Goal: Book appointment/travel/reservation

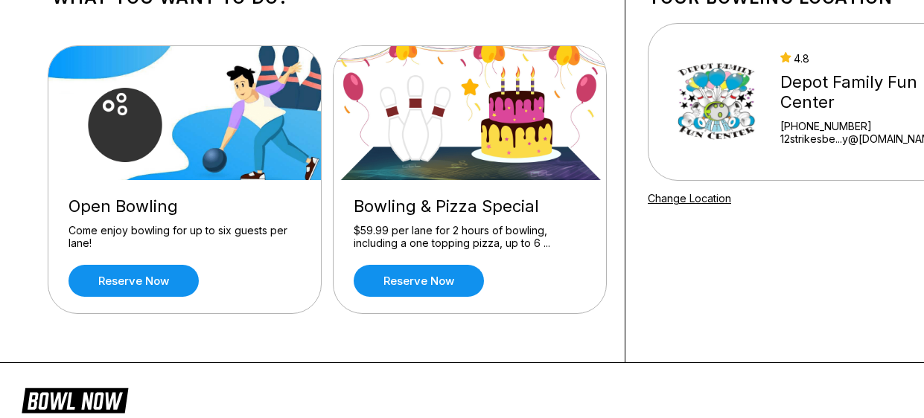
scroll to position [118, 0]
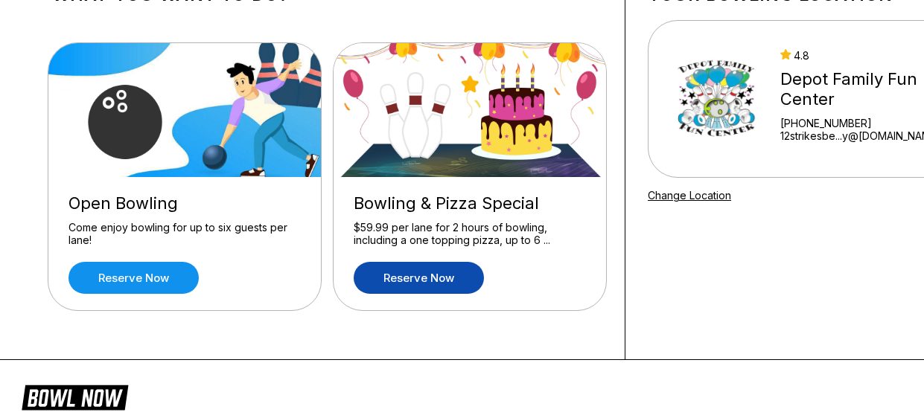
click at [434, 293] on link "Reserve now" at bounding box center [419, 278] width 130 height 32
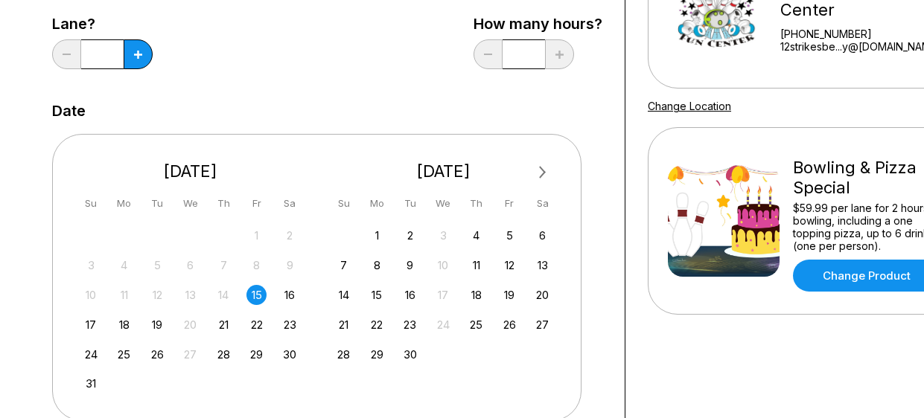
scroll to position [237, 0]
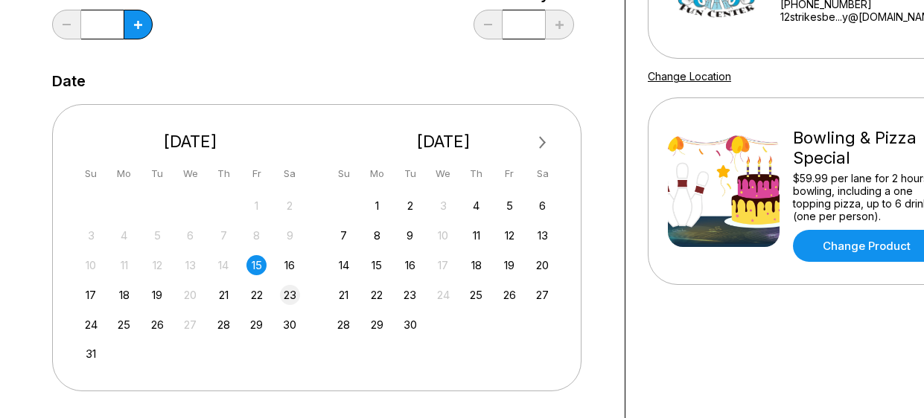
click at [293, 299] on div "23" at bounding box center [290, 295] width 20 height 20
click at [607, 391] on div "Choose your Date and time You’ve selected Bowling & Pizza Special ! What date a…" at bounding box center [328, 270] width 596 height 877
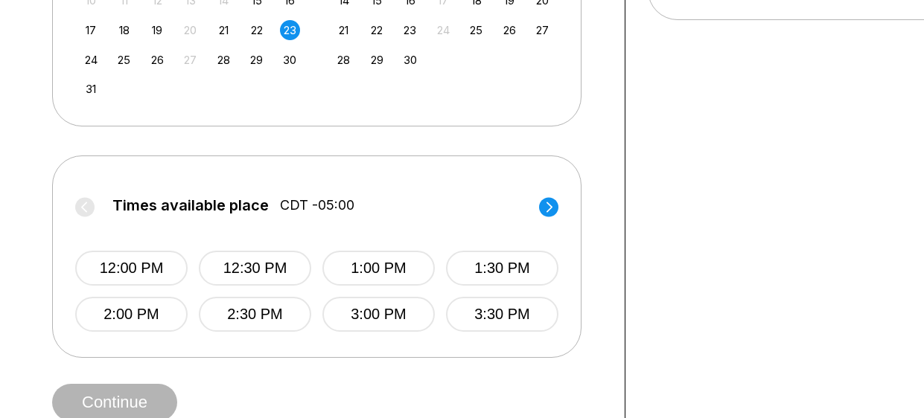
scroll to position [505, 0]
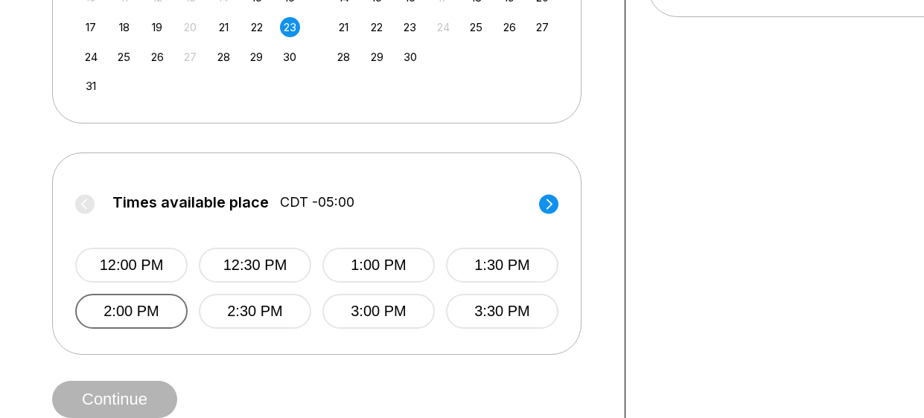
click at [145, 315] on button "2:00 PM" at bounding box center [131, 311] width 112 height 35
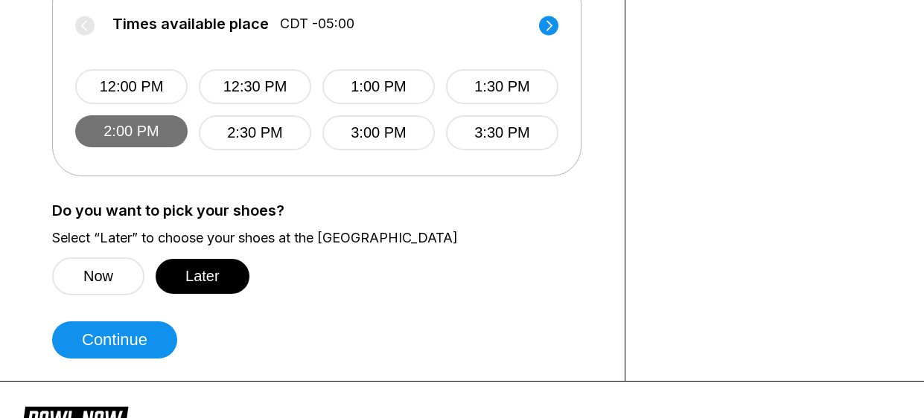
scroll to position [714, 0]
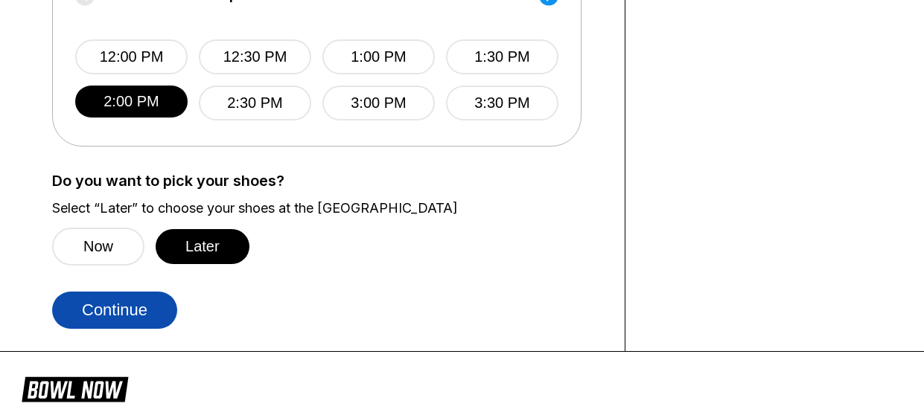
click at [118, 303] on button "Continue" at bounding box center [114, 310] width 125 height 37
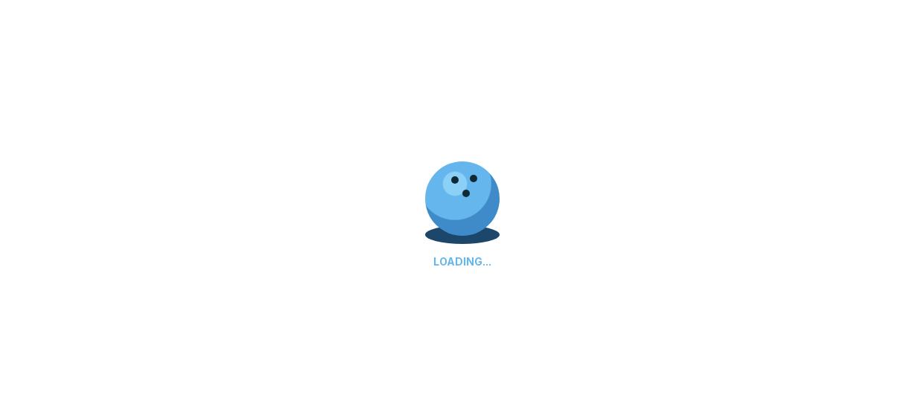
select select "**"
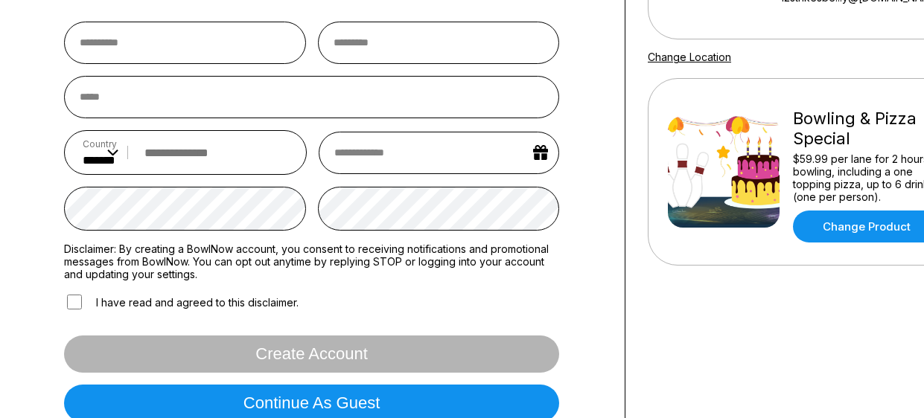
scroll to position [297, 0]
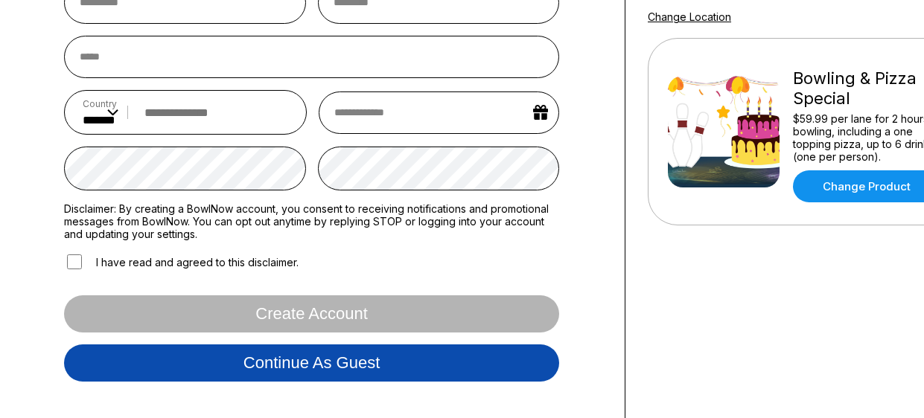
click at [209, 380] on button "Continue as guest" at bounding box center [311, 363] width 495 height 37
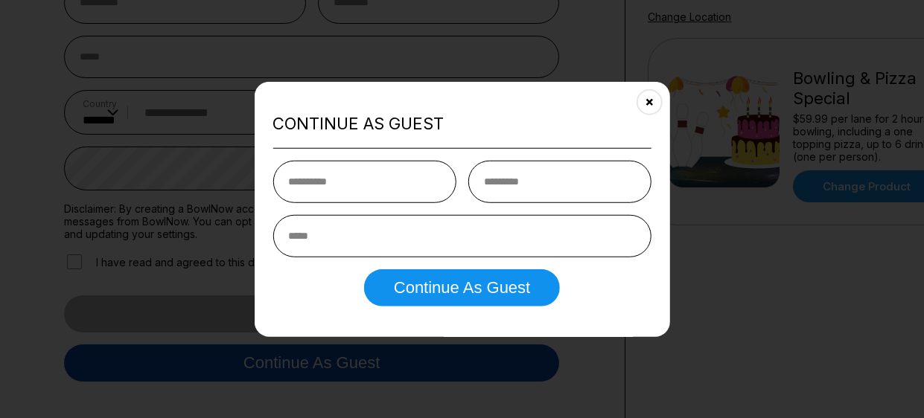
scroll to position [277, 0]
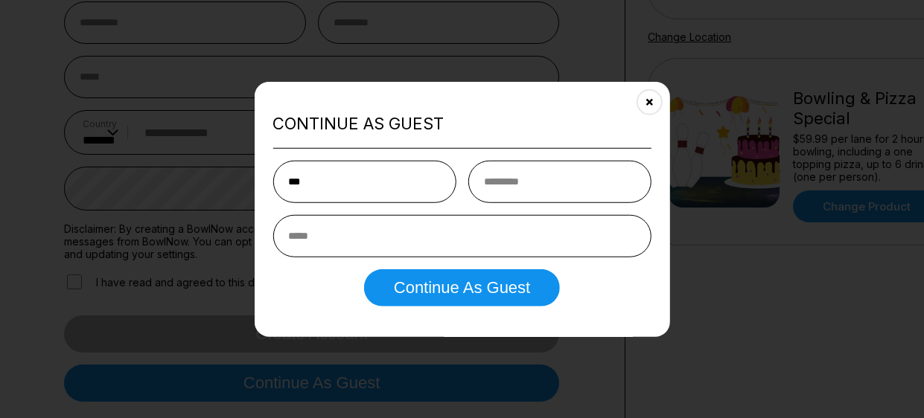
type input "********"
type input "******"
click at [412, 251] on input "email" at bounding box center [461, 235] width 378 height 42
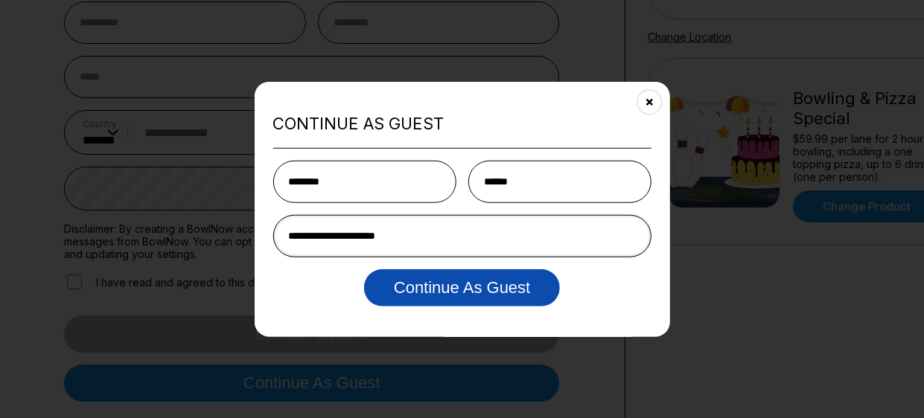
type input "**********"
click at [448, 288] on button "Continue as Guest" at bounding box center [462, 287] width 196 height 37
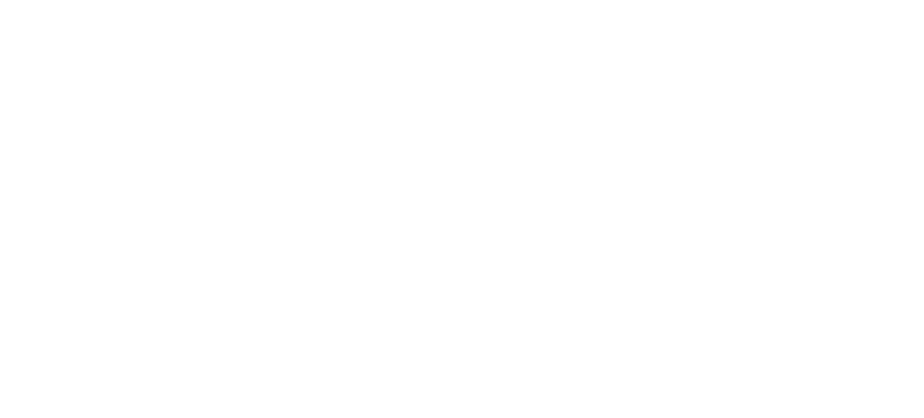
scroll to position [0, 0]
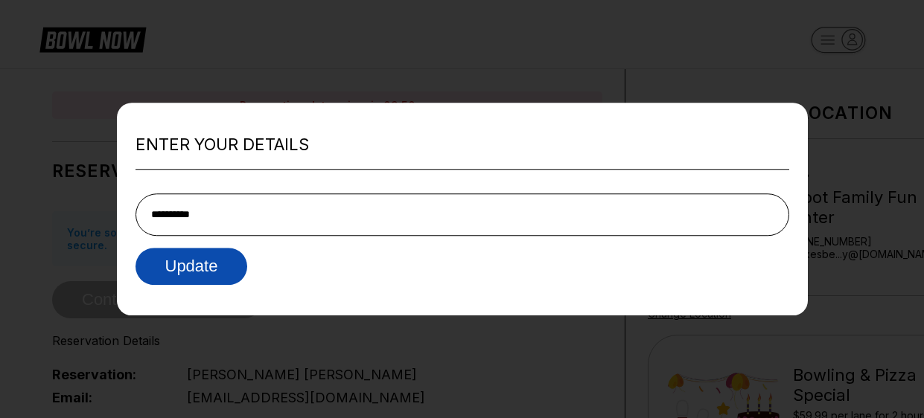
type input "**********"
click at [205, 272] on button "Update" at bounding box center [191, 266] width 112 height 37
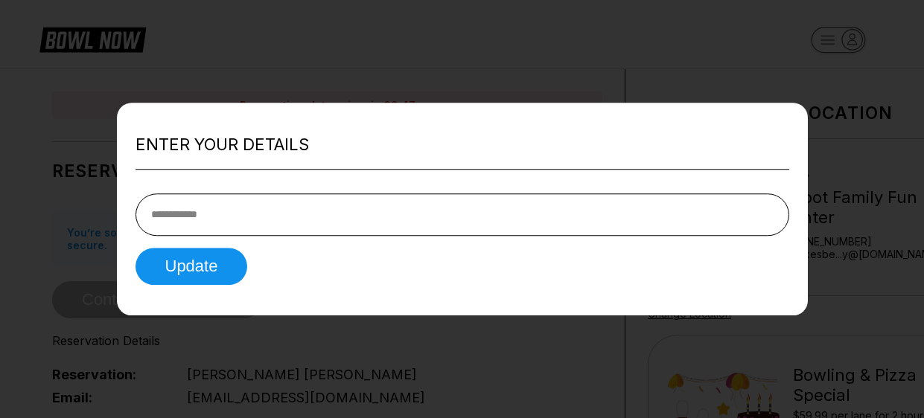
click at [396, 91] on div at bounding box center [462, 209] width 924 height 418
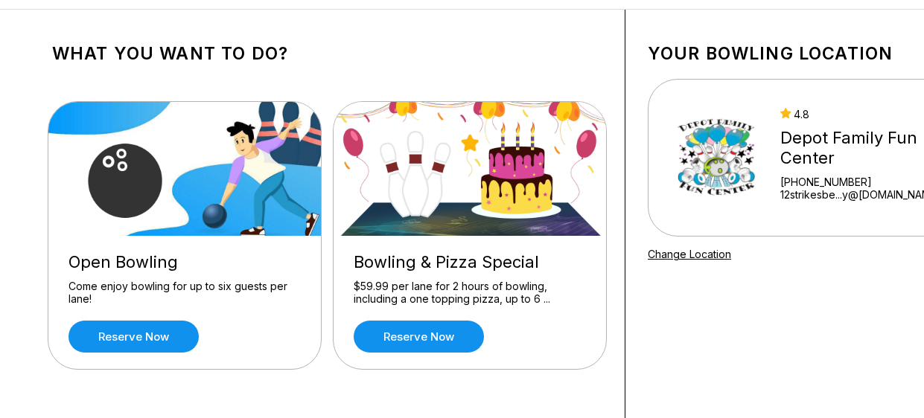
scroll to position [59, 0]
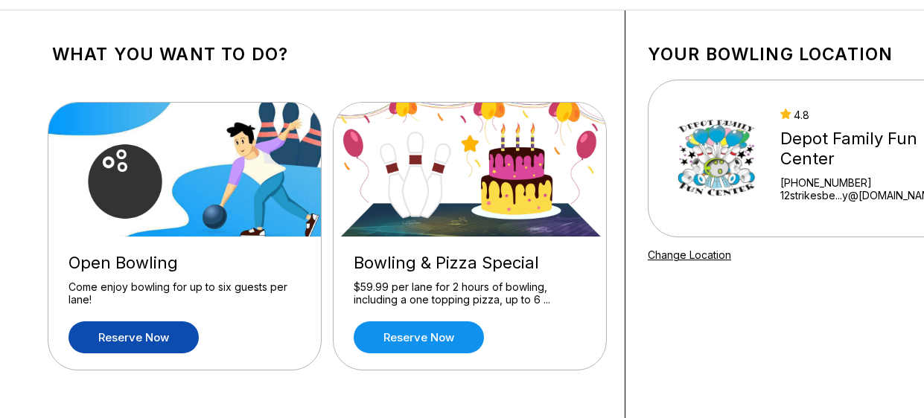
click at [173, 340] on link "Reserve now" at bounding box center [133, 338] width 130 height 32
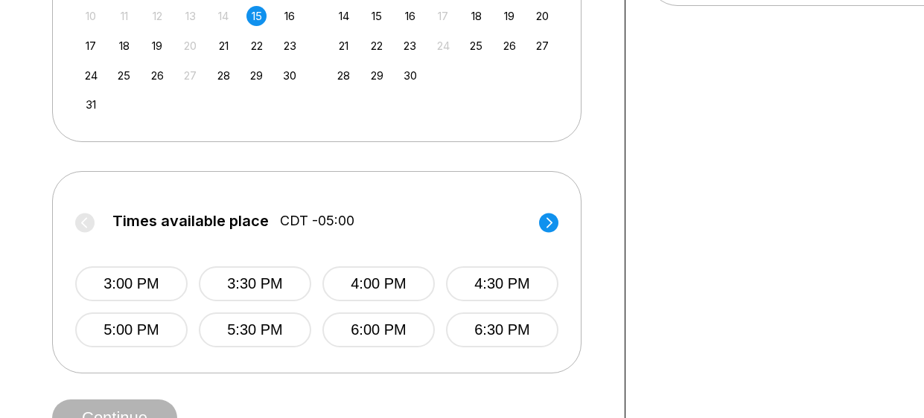
scroll to position [517, 0]
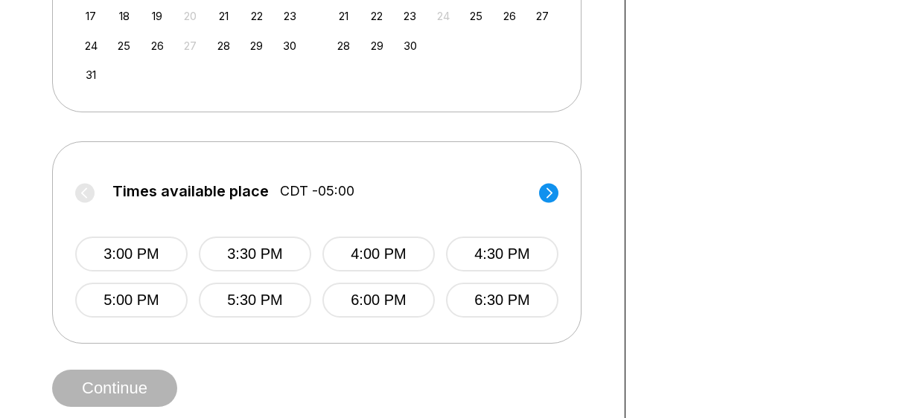
click at [555, 197] on circle at bounding box center [548, 192] width 19 height 19
click at [150, 307] on button "9:00 PM" at bounding box center [131, 300] width 112 height 35
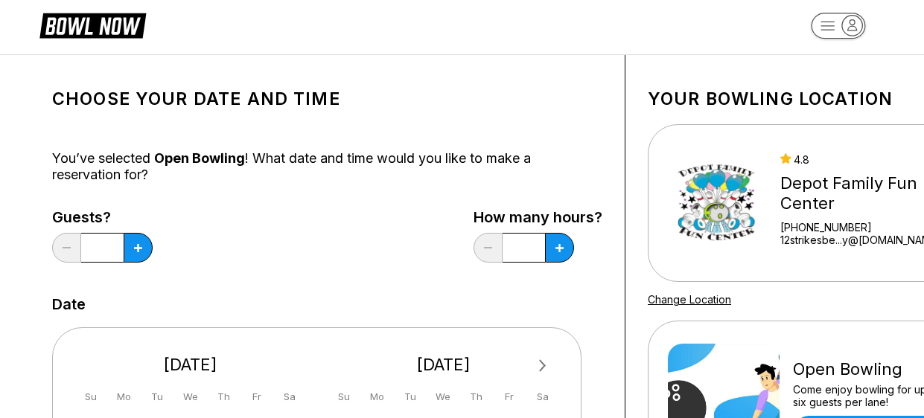
scroll to position [10, 0]
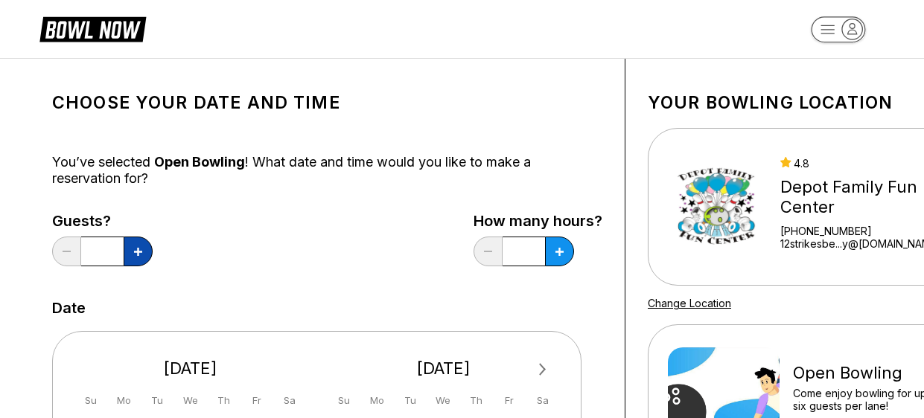
click at [144, 251] on button at bounding box center [138, 252] width 29 height 30
click at [145, 252] on button at bounding box center [138, 252] width 29 height 30
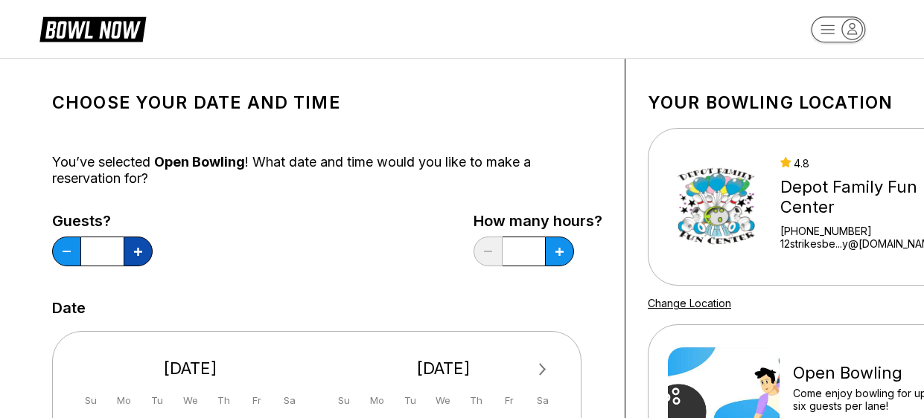
type input "*"
click at [142, 255] on icon at bounding box center [138, 252] width 8 height 8
click at [142, 251] on icon at bounding box center [138, 252] width 8 height 8
type input "*"
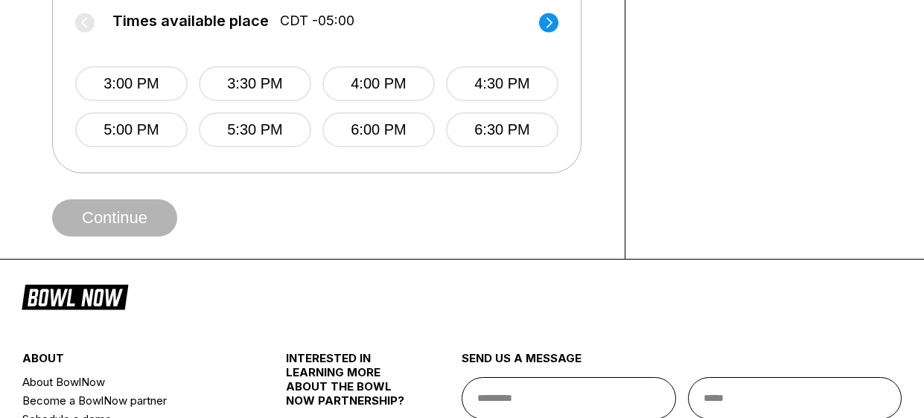
scroll to position [695, 0]
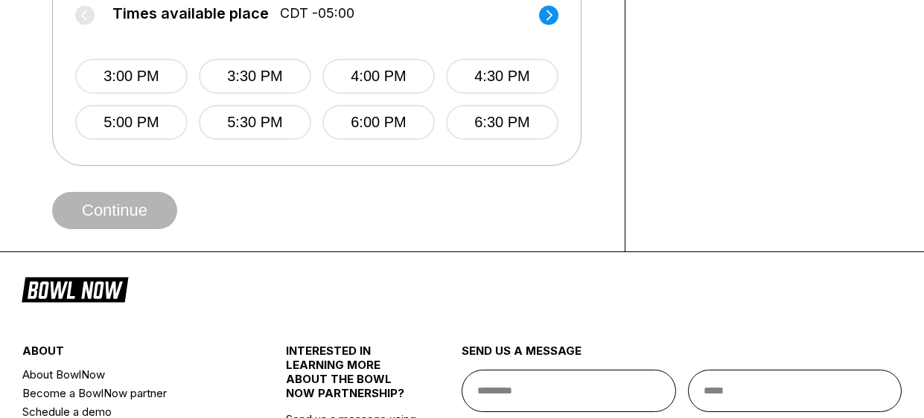
click at [555, 15] on circle at bounding box center [548, 14] width 19 height 19
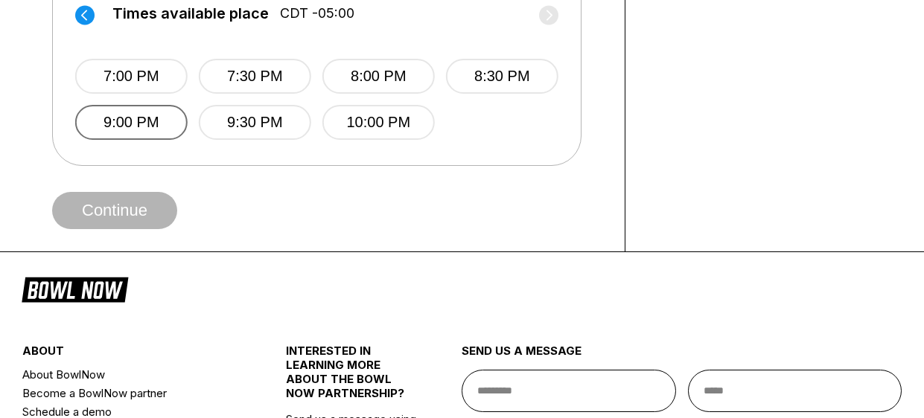
click at [160, 125] on button "9:00 PM" at bounding box center [131, 122] width 112 height 35
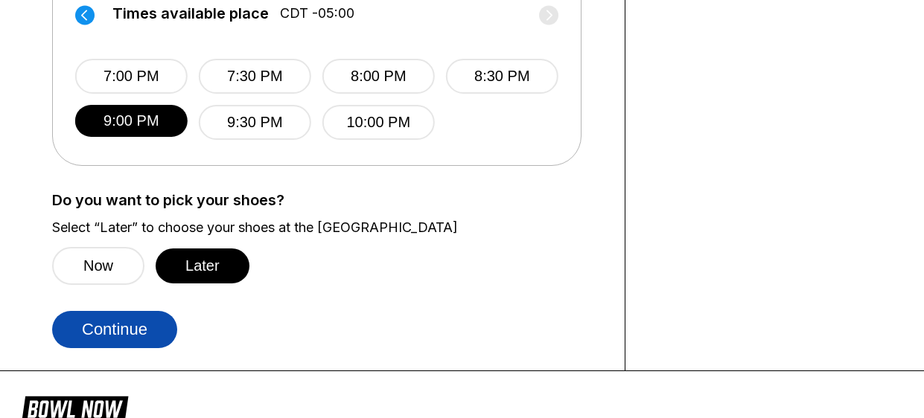
click at [133, 333] on button "Continue" at bounding box center [114, 329] width 125 height 37
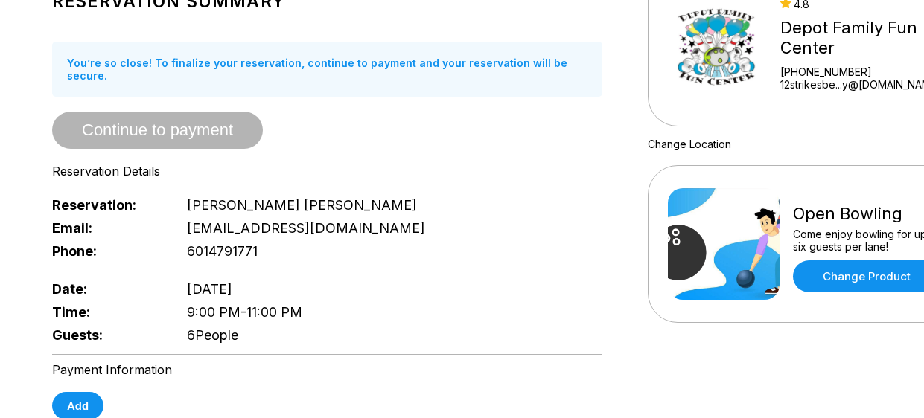
scroll to position [148, 0]
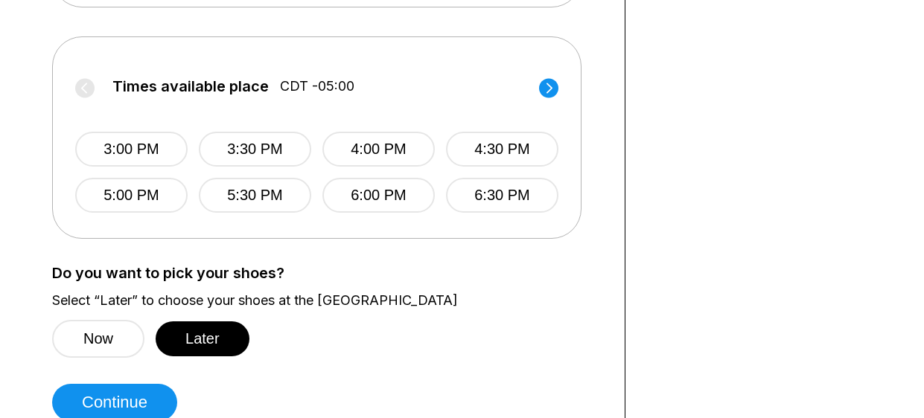
scroll to position [625, 0]
